Goal: Information Seeking & Learning: Check status

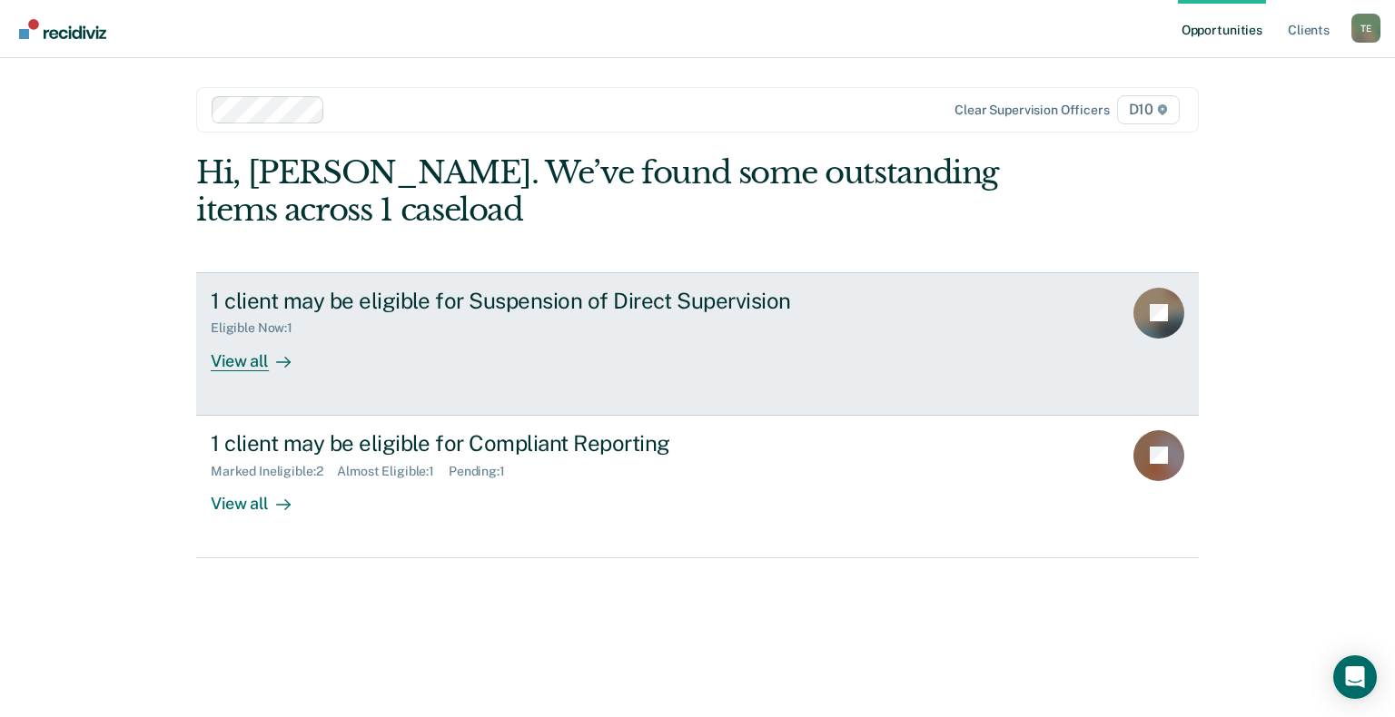
click at [236, 357] on div "View all" at bounding box center [262, 353] width 102 height 35
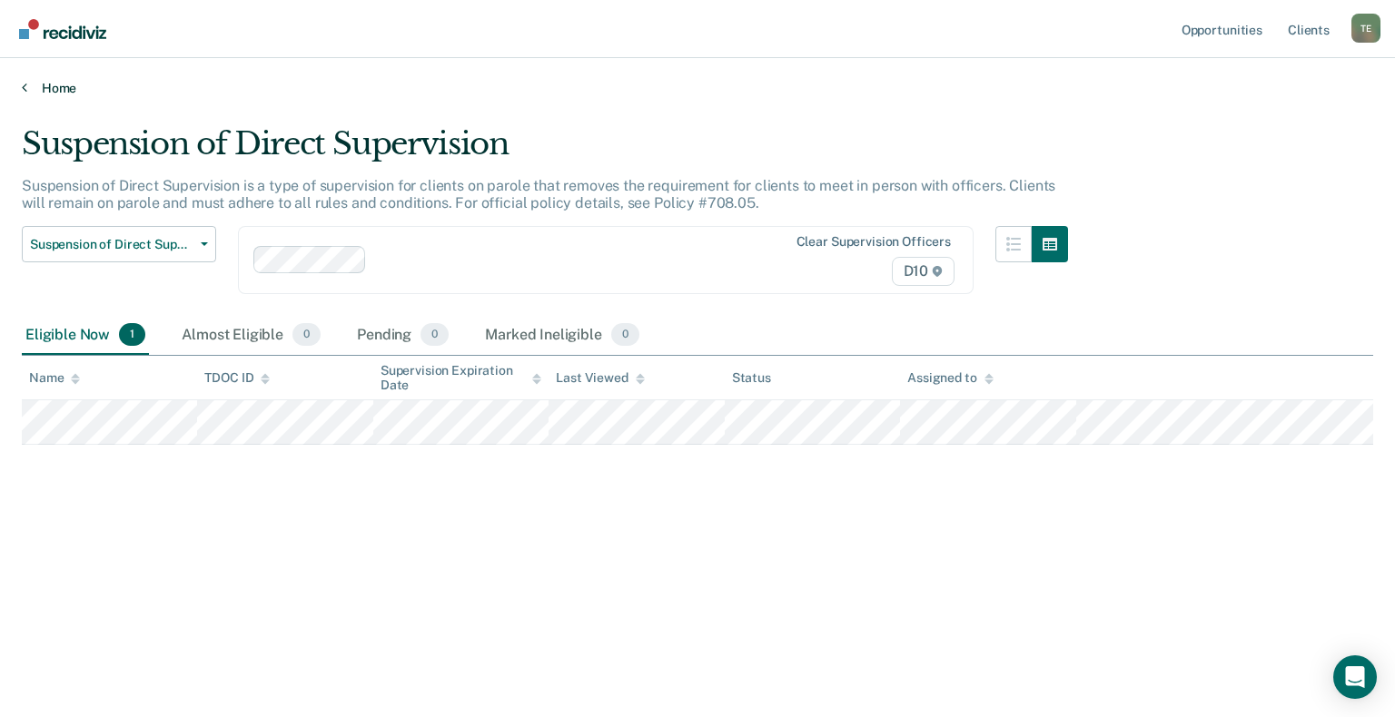
click at [55, 81] on link "Home" at bounding box center [697, 88] width 1351 height 16
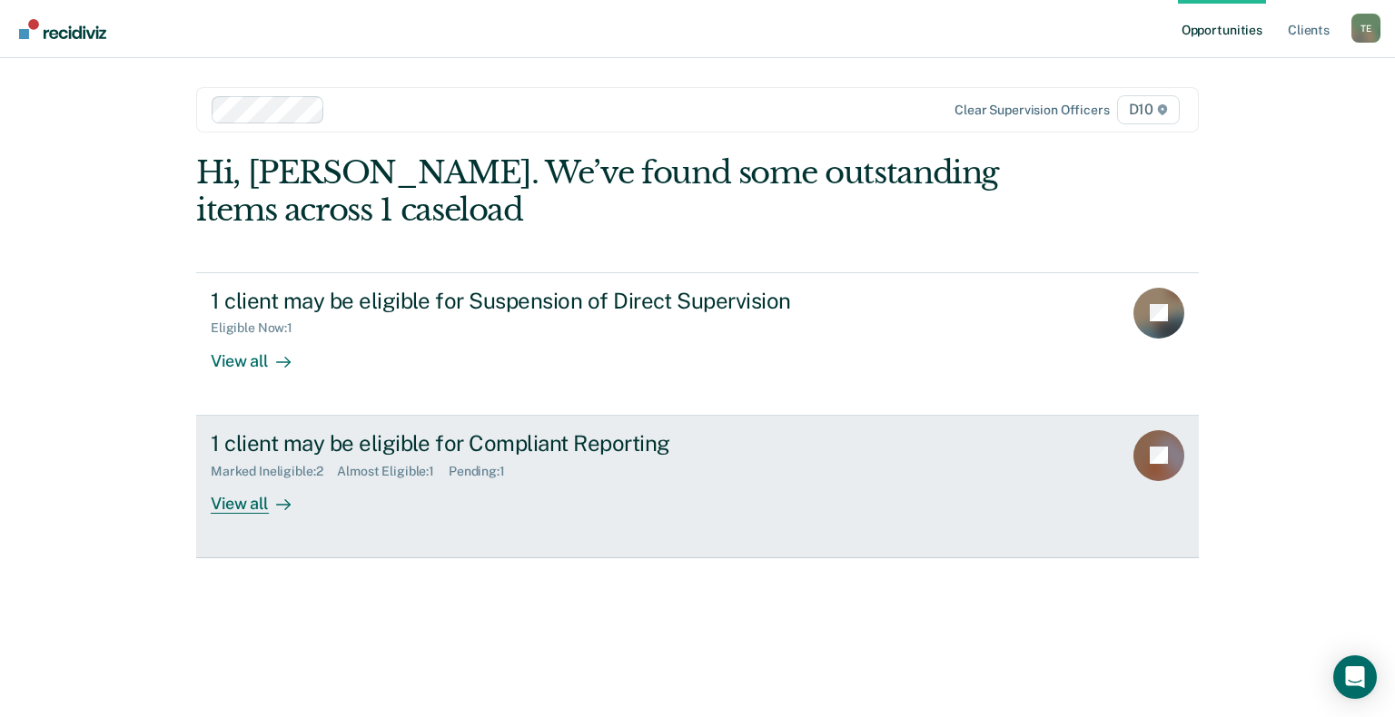
click at [252, 503] on div "View all" at bounding box center [262, 496] width 102 height 35
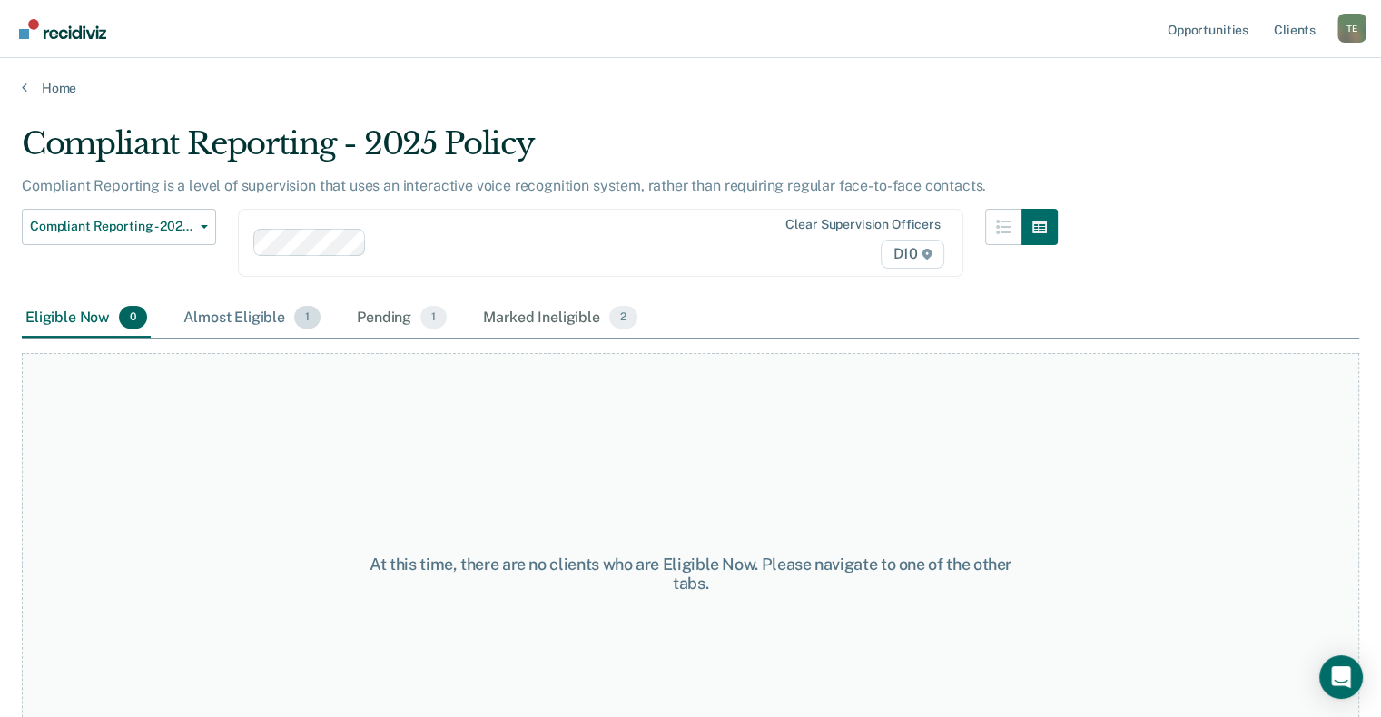
click at [214, 306] on div "Almost Eligible 1" at bounding box center [252, 319] width 144 height 40
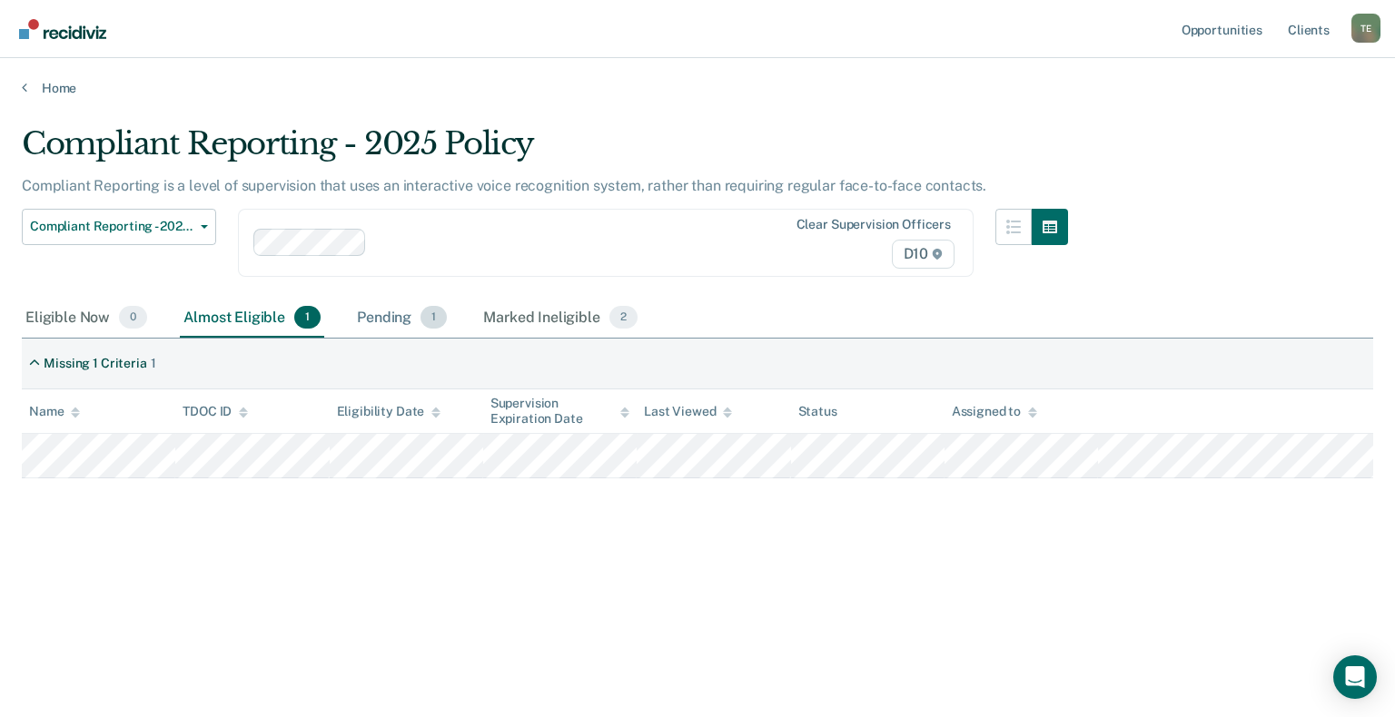
click at [363, 310] on div "Pending 1" at bounding box center [401, 319] width 97 height 40
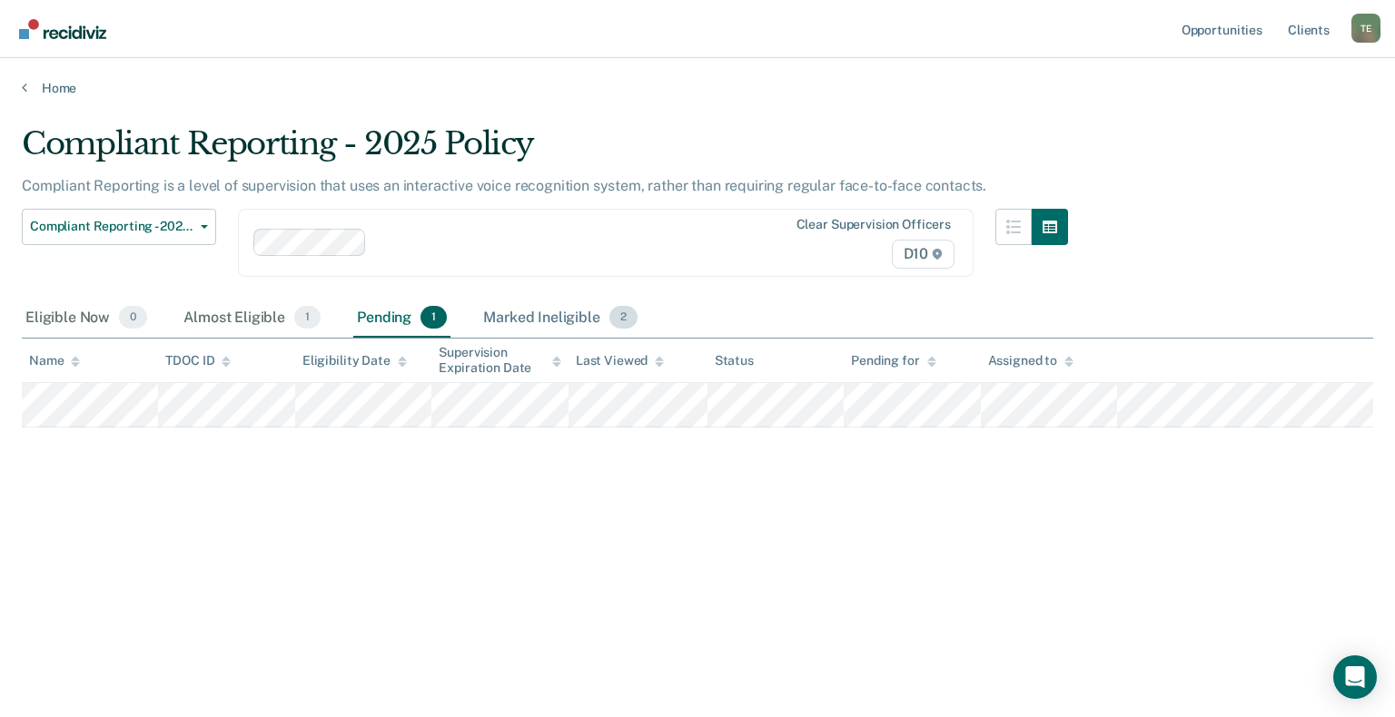
click at [529, 318] on div "Marked Ineligible 2" at bounding box center [561, 319] width 162 height 40
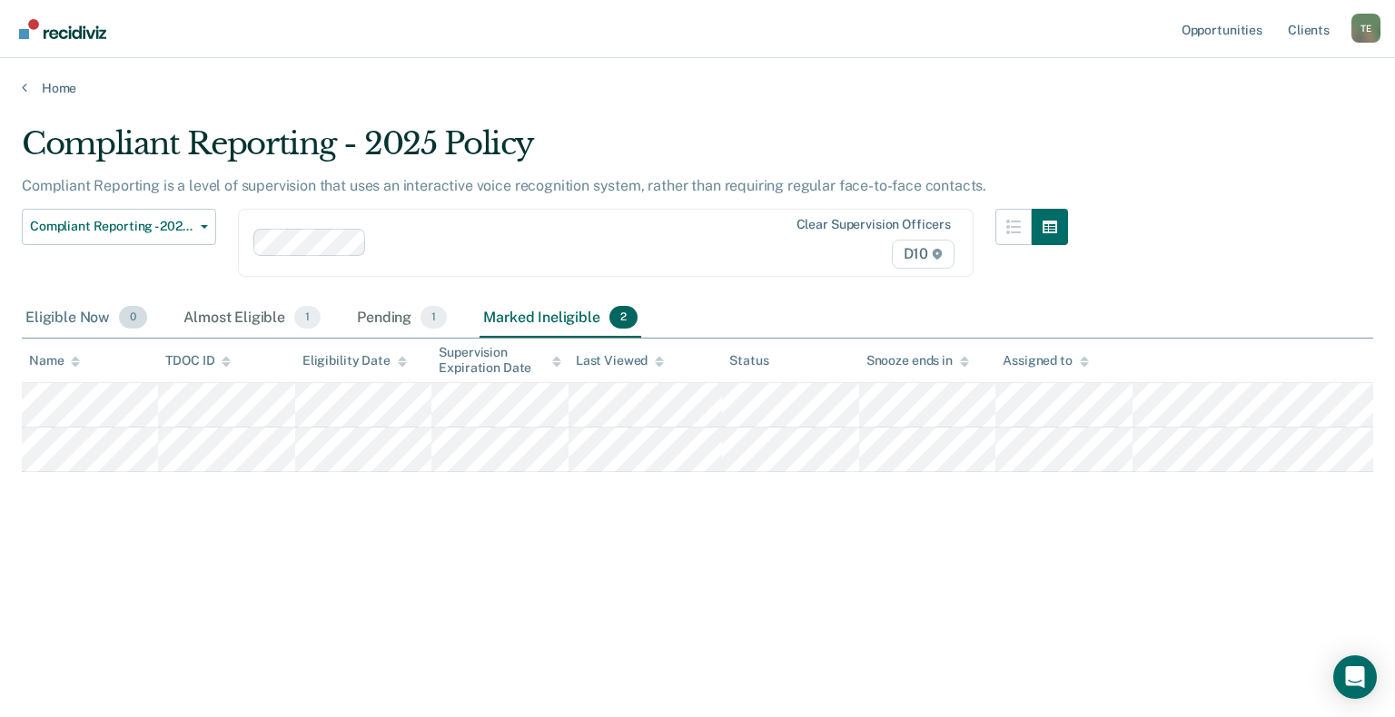
click at [75, 314] on div "Eligible Now 0" at bounding box center [86, 319] width 129 height 40
